Goal: Task Accomplishment & Management: Use online tool/utility

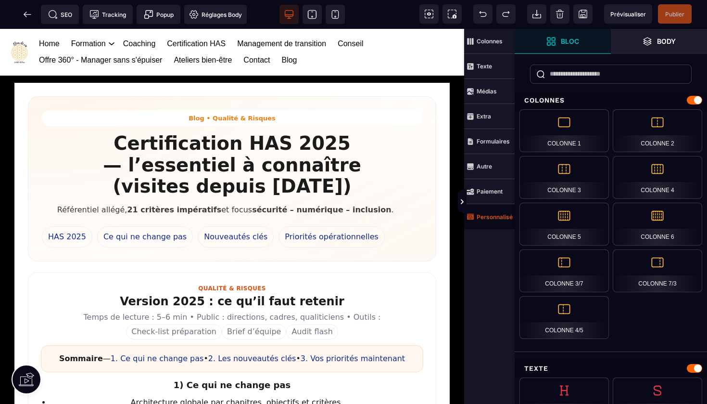
click at [487, 214] on strong "Personnalisé" at bounding box center [495, 216] width 36 height 7
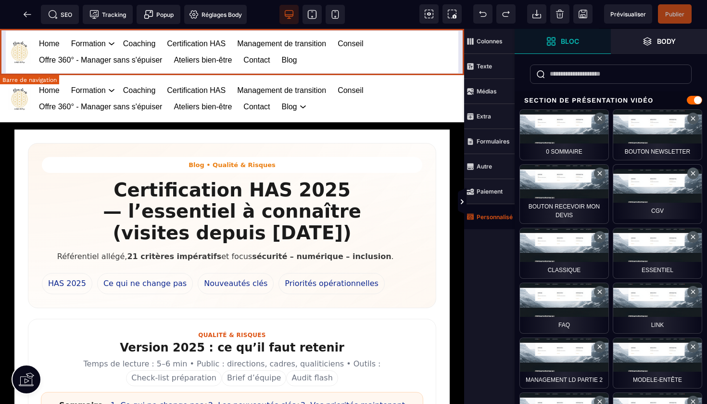
click at [462, 50] on div "Home Formation Management et leadership Gestion des risques en santé Management…" at bounding box center [232, 52] width 464 height 47
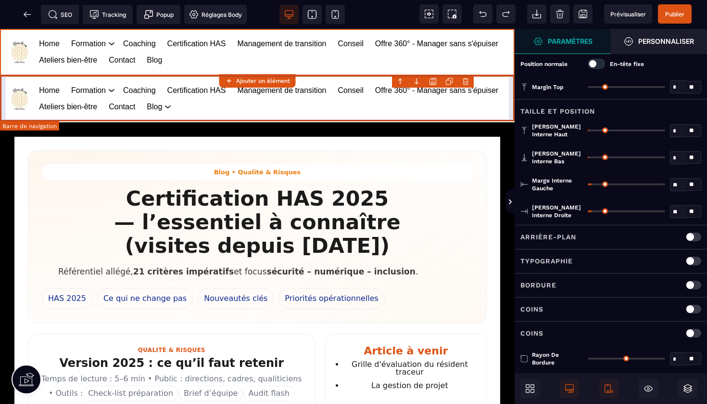
click at [464, 83] on body "B I U S A ******* Ajouter un élément" at bounding box center [353, 202] width 707 height 404
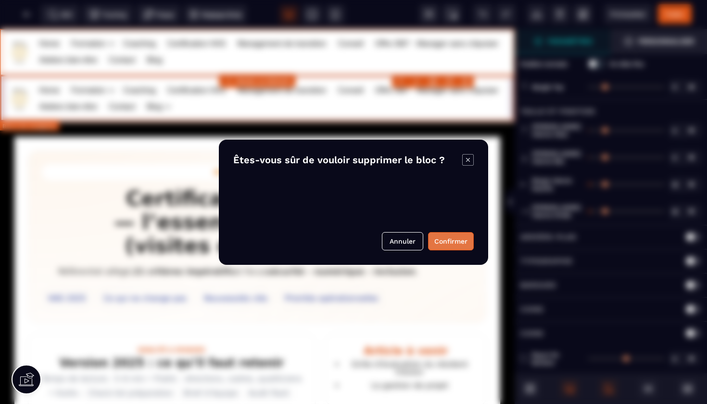
click at [445, 238] on button "Confirmer" at bounding box center [451, 241] width 46 height 18
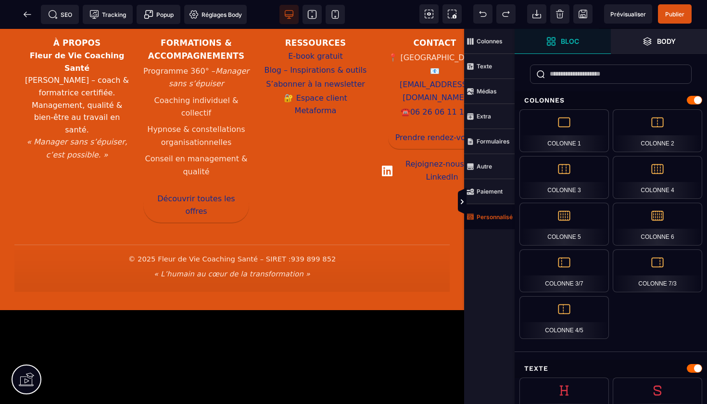
scroll to position [1549, 0]
click at [671, 7] on span "Publier" at bounding box center [675, 13] width 34 height 19
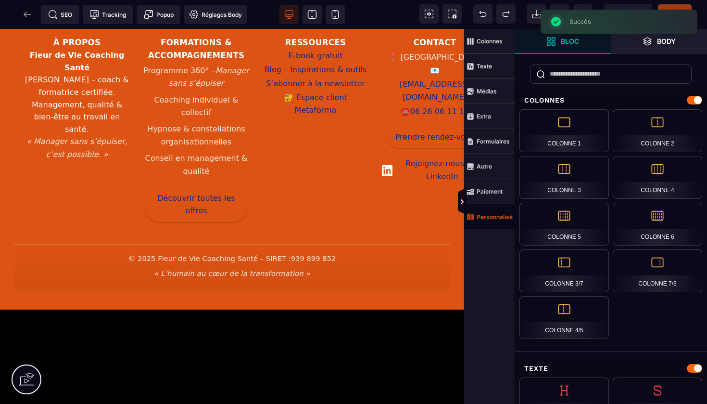
click at [26, 15] on div "SEO Tracking Popup Réglages Body" at bounding box center [126, 14] width 248 height 19
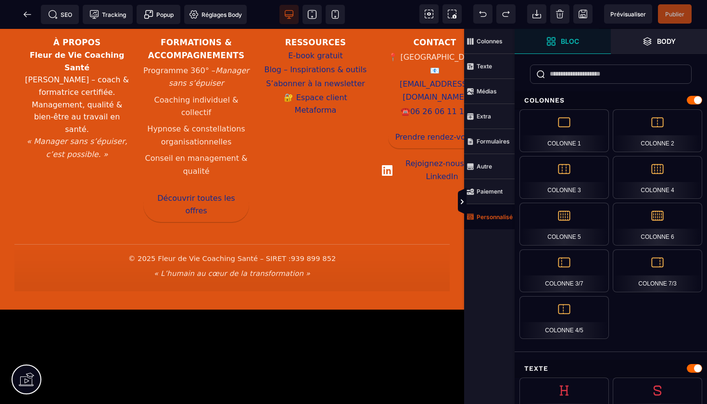
click at [26, 15] on icon at bounding box center [28, 15] width 10 height 10
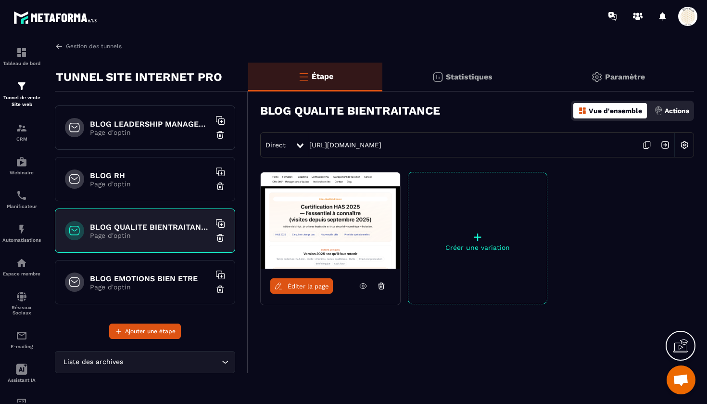
scroll to position [1234, 0]
click at [158, 278] on h6 "BLOG EMOTIONS BIEN ETRE" at bounding box center [150, 278] width 120 height 9
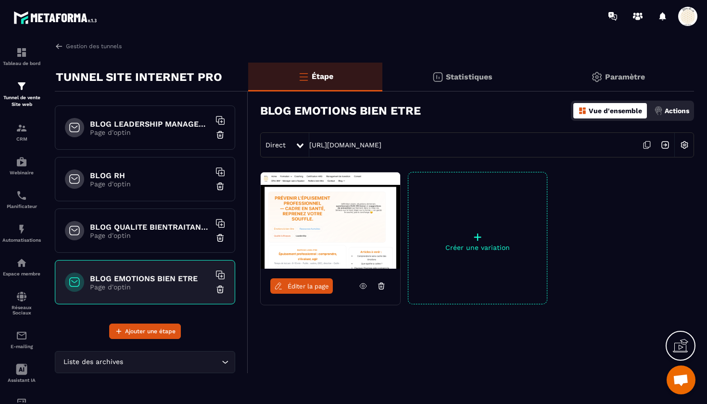
click at [297, 284] on span "Éditer la page" at bounding box center [308, 285] width 41 height 7
